Goal: Information Seeking & Learning: Learn about a topic

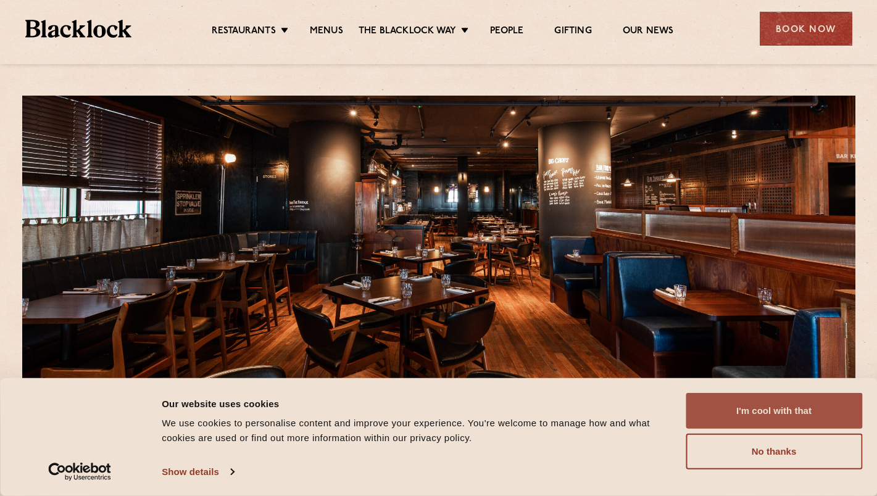
click at [714, 400] on button "I'm cool with that" at bounding box center [774, 411] width 177 height 36
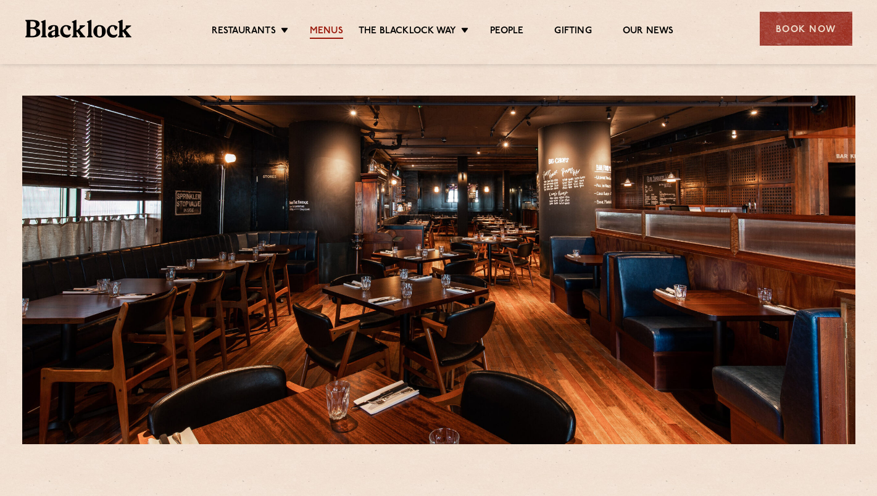
click at [328, 27] on link "Menus" at bounding box center [326, 32] width 33 height 14
click at [322, 35] on link "Menus" at bounding box center [326, 32] width 33 height 14
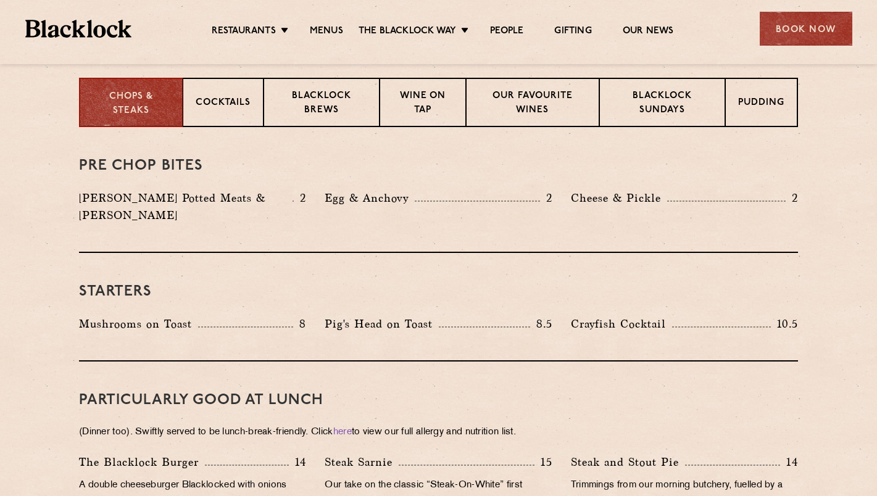
scroll to position [490, 0]
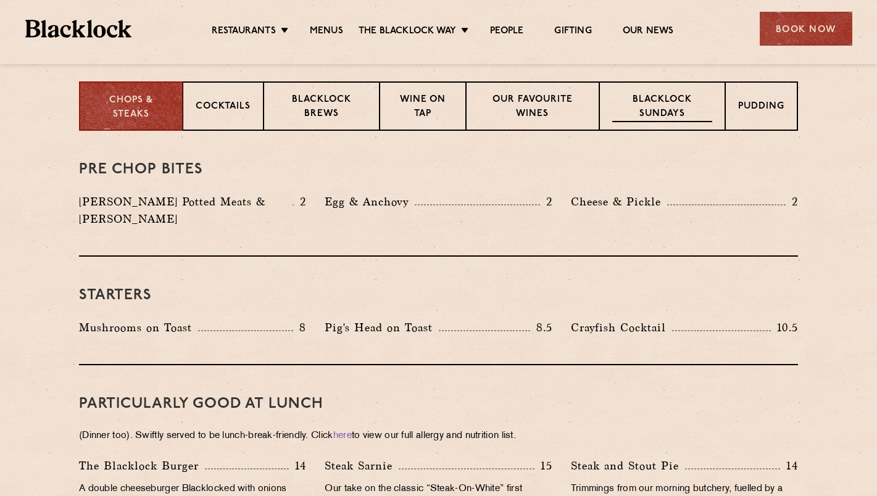
click at [689, 95] on p "Blacklock Sundays" at bounding box center [662, 107] width 100 height 29
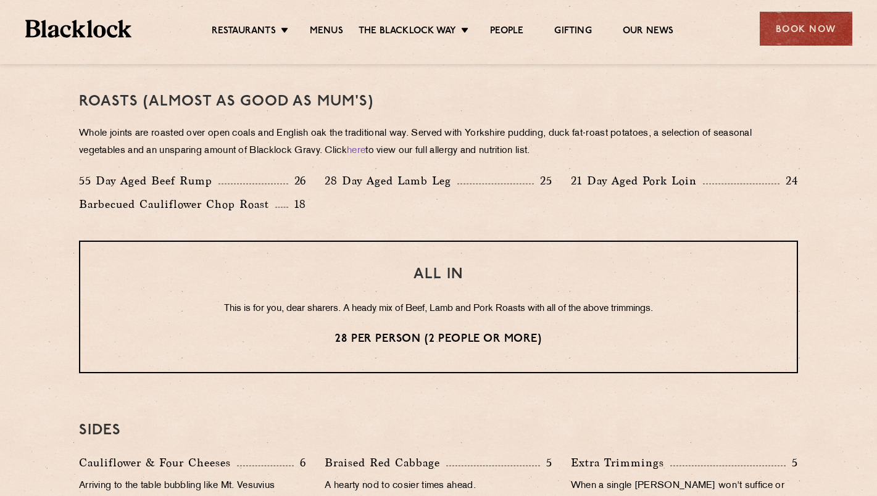
scroll to position [891, 0]
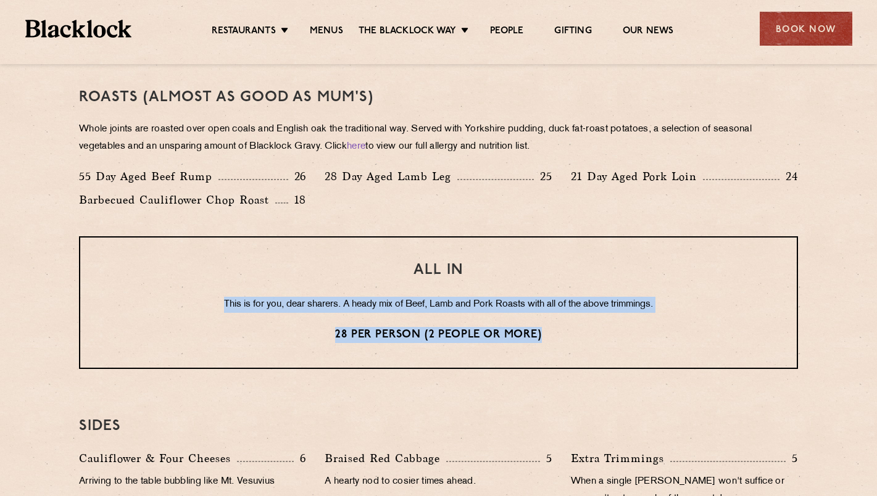
drag, startPoint x: 220, startPoint y: 297, endPoint x: 563, endPoint y: 347, distance: 346.8
click at [563, 347] on div "ALL IN This is for you, dear sharers. A heady mix of Beef, Lamb and Pork Roasts…" at bounding box center [438, 302] width 719 height 133
drag, startPoint x: 563, startPoint y: 347, endPoint x: 381, endPoint y: 241, distance: 211.0
click at [379, 241] on div "ALL IN This is for you, dear sharers. A heady mix of Beef, Lamb and Pork Roasts…" at bounding box center [438, 302] width 719 height 133
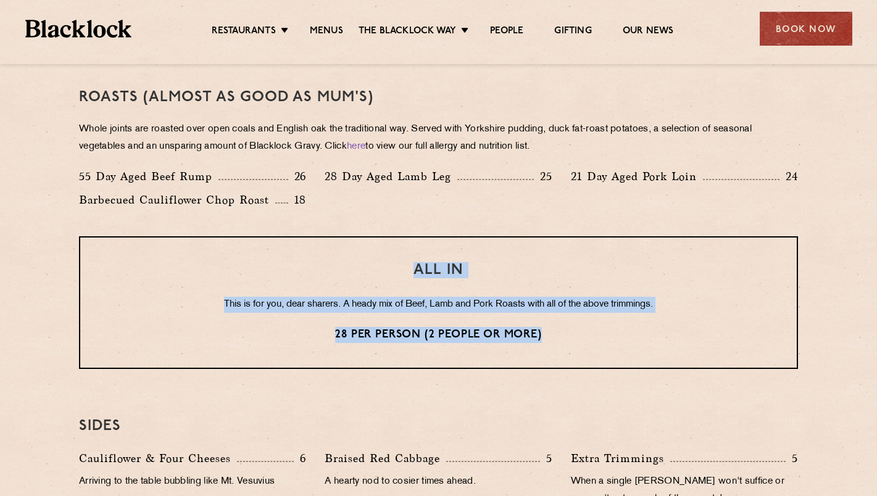
click at [381, 241] on div "ALL IN This is for you, dear sharers. A heady mix of Beef, Lamb and Pork Roasts…" at bounding box center [438, 302] width 719 height 133
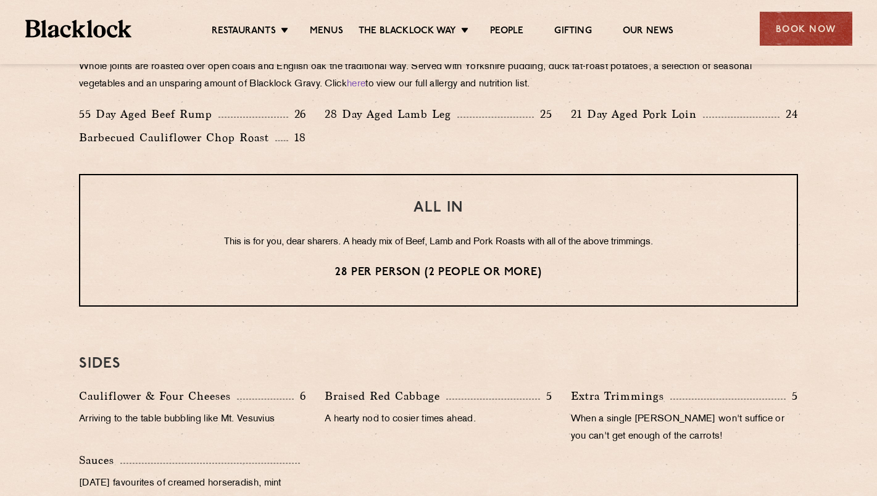
scroll to position [1127, 0]
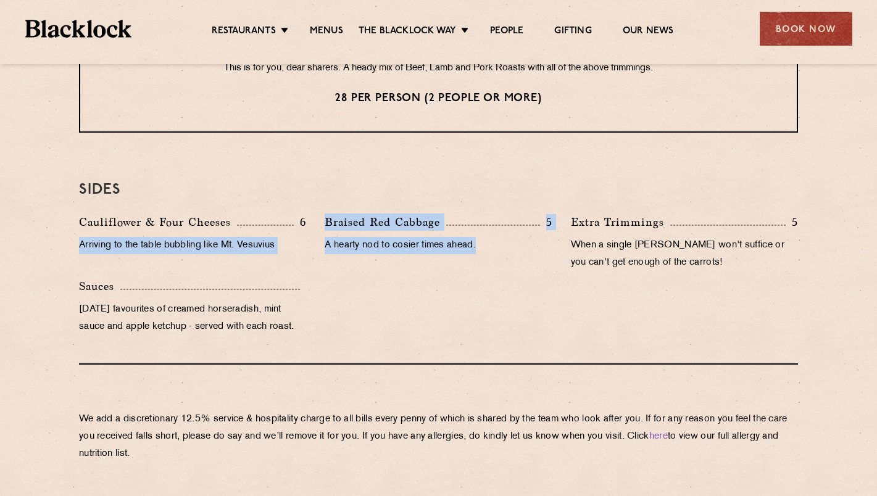
drag, startPoint x: 89, startPoint y: 233, endPoint x: 486, endPoint y: 324, distance: 407.7
click at [486, 324] on div "Cauliflower & Four Cheeses 6 Arriving to the table bubbling like Mt. Vesuvius B…" at bounding box center [438, 278] width 737 height 128
drag, startPoint x: 487, startPoint y: 324, endPoint x: 297, endPoint y: 186, distance: 234.7
click at [295, 187] on div "SIDES Cauliflower & Four Cheeses 6 Arriving to the table bubbling like Mt. Vesu…" at bounding box center [438, 258] width 719 height 214
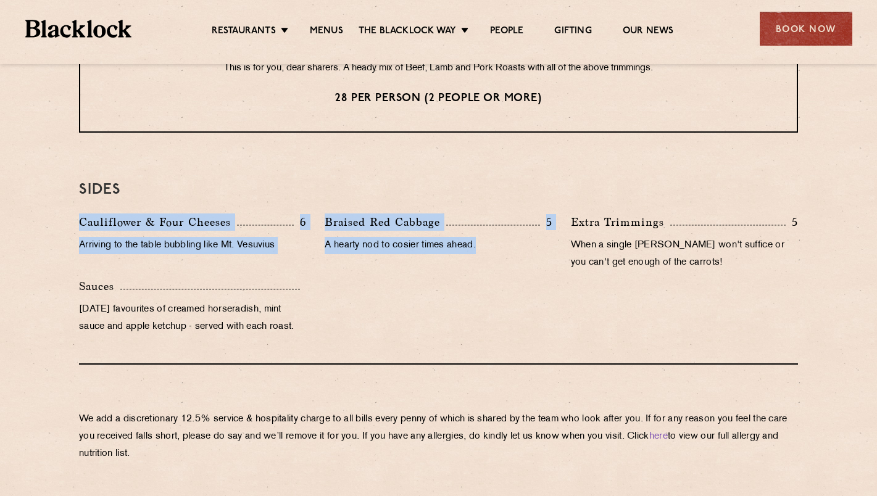
click at [297, 186] on h3 "SIDES" at bounding box center [438, 190] width 719 height 16
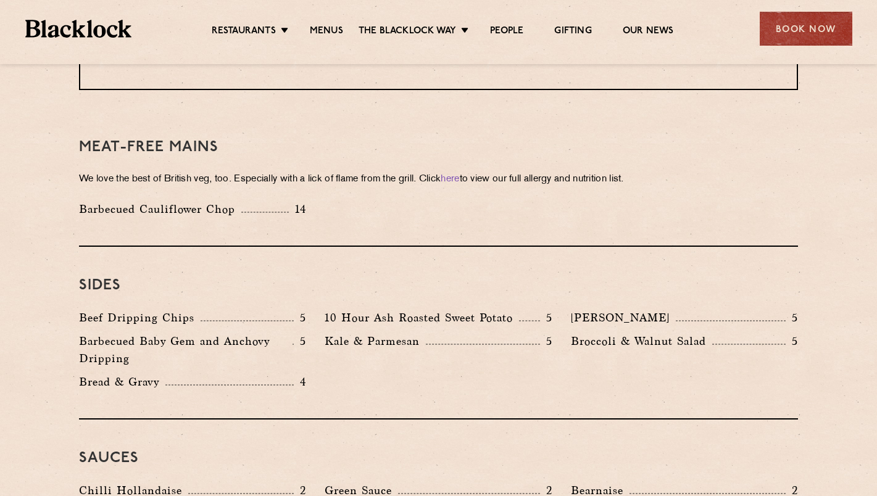
scroll to position [1746, 0]
